Goal: Transaction & Acquisition: Purchase product/service

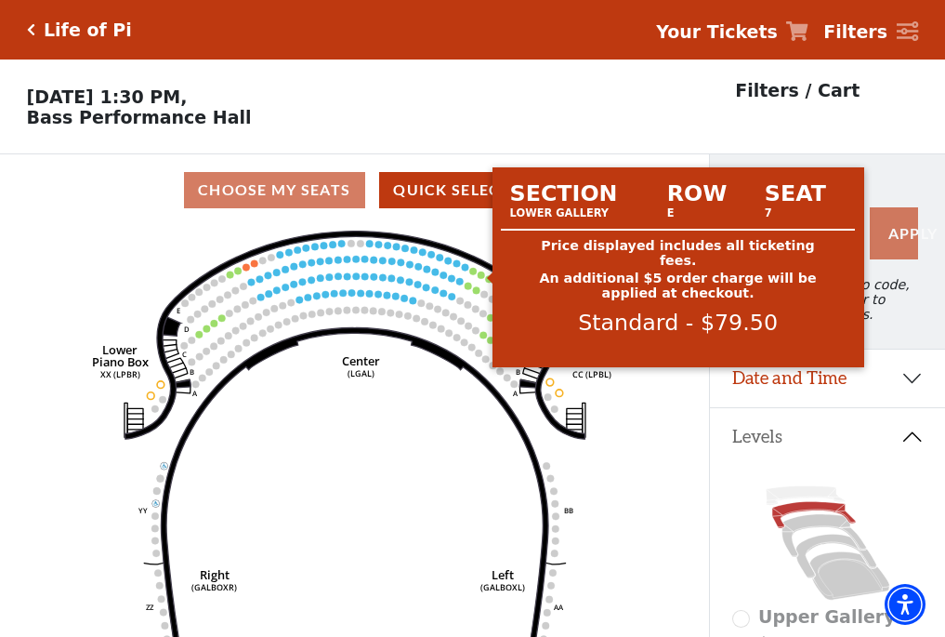
scroll to position [86, 0]
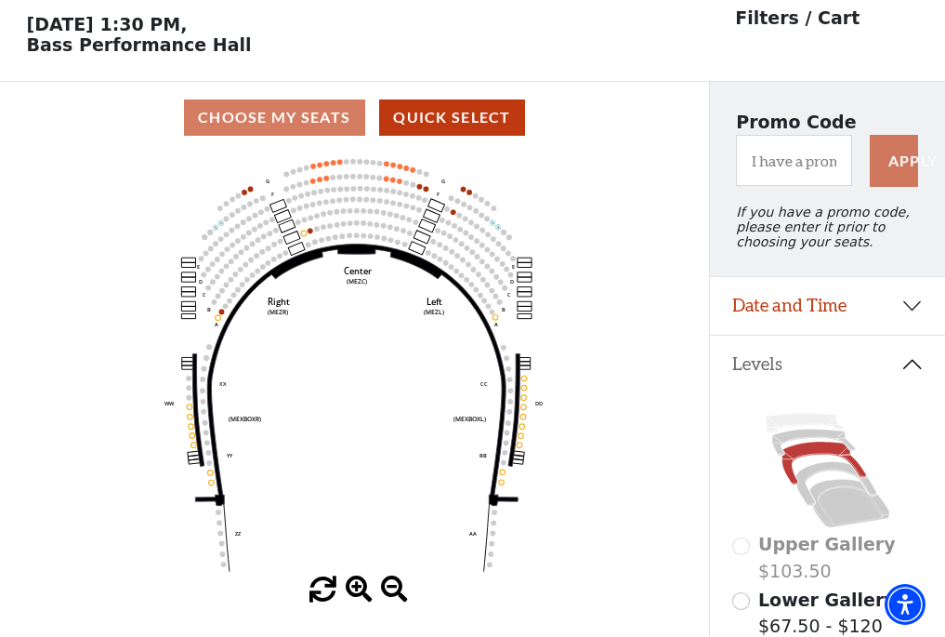
scroll to position [86, 0]
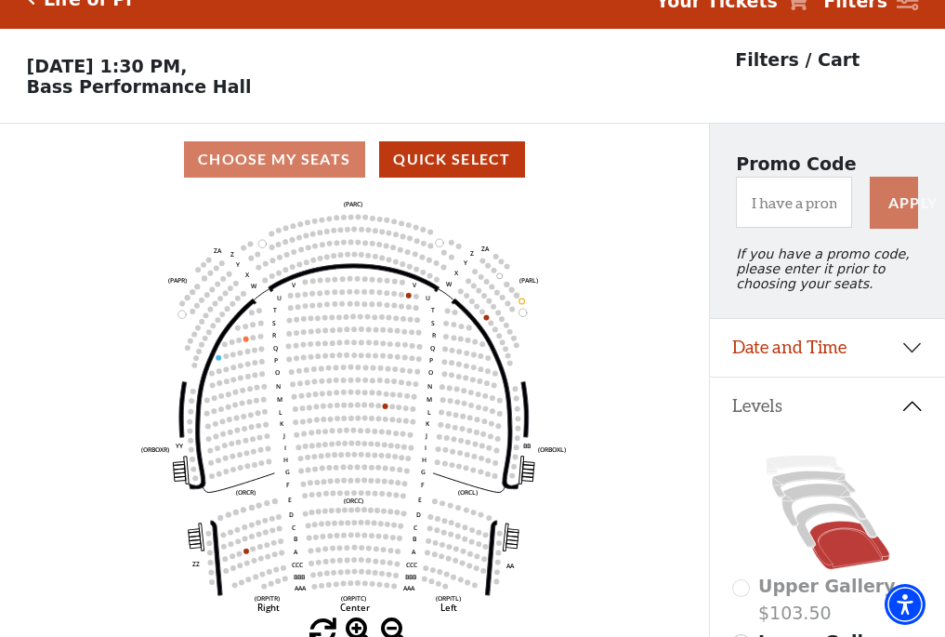
scroll to position [86, 0]
